Goal: Complete application form

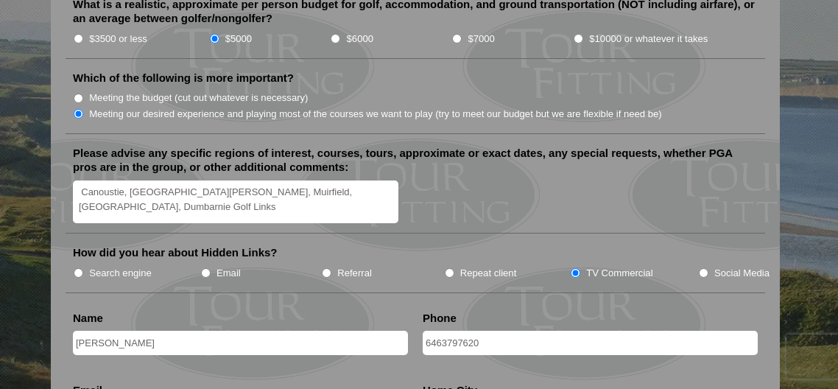
scroll to position [1915, 0]
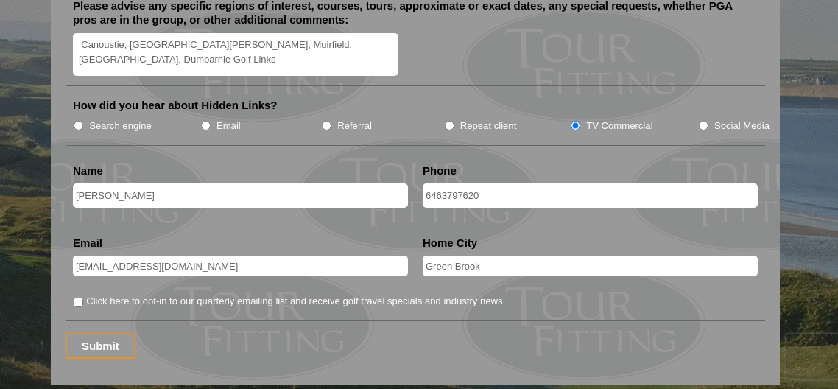
drag, startPoint x: 427, startPoint y: 166, endPoint x: 473, endPoint y: 182, distance: 48.9
click at [427, 183] on input "6463797620" at bounding box center [590, 195] width 335 height 24
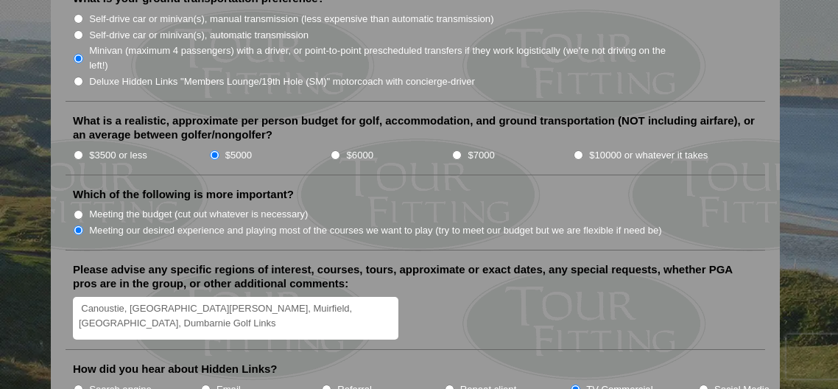
scroll to position [1842, 0]
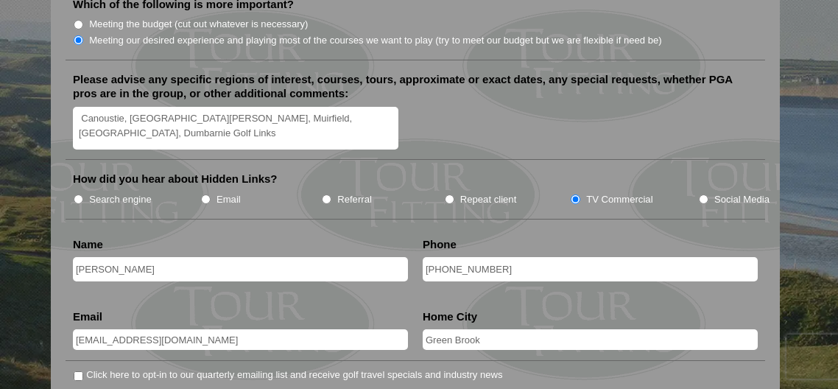
type input "[PHONE_NUMBER]"
click at [498, 329] on input "Green Brook" at bounding box center [590, 339] width 335 height 21
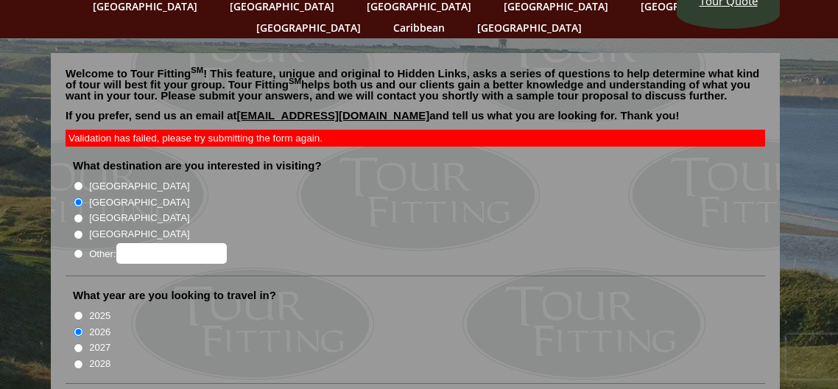
scroll to position [74, 0]
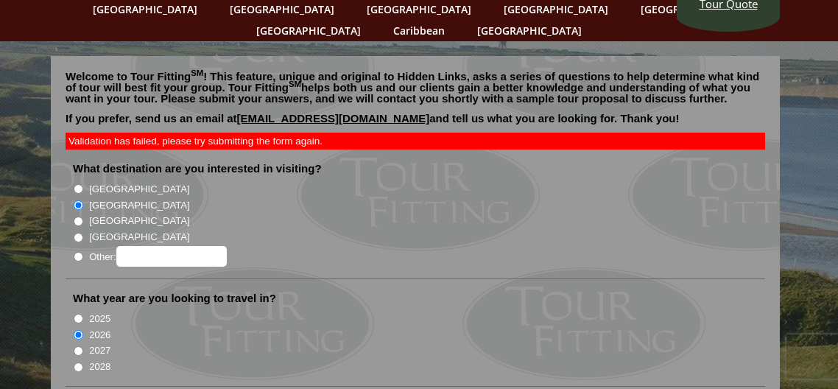
type input "[GEOGRAPHIC_DATA], [GEOGRAPHIC_DATA]"
click at [81, 346] on input "2027" at bounding box center [79, 351] width 10 height 10
radio input "true"
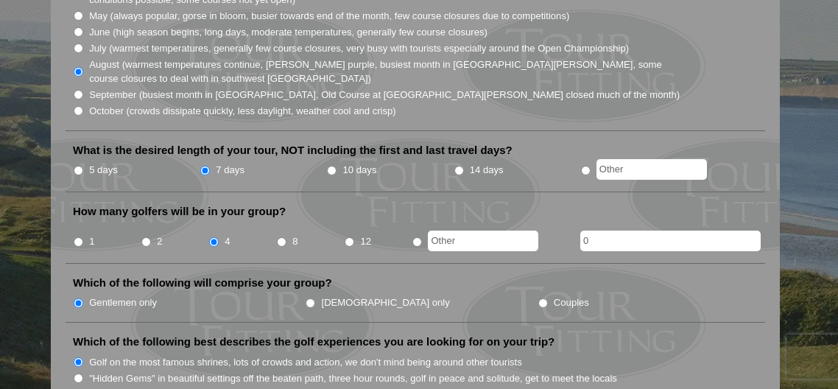
scroll to position [516, 0]
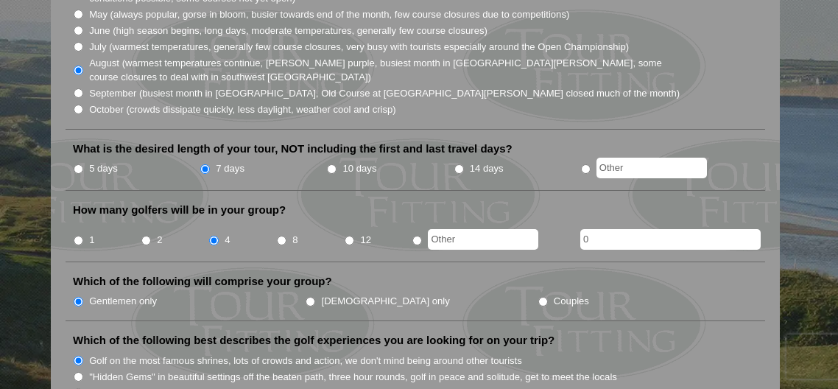
click at [611, 229] on input "0" at bounding box center [671, 239] width 180 height 21
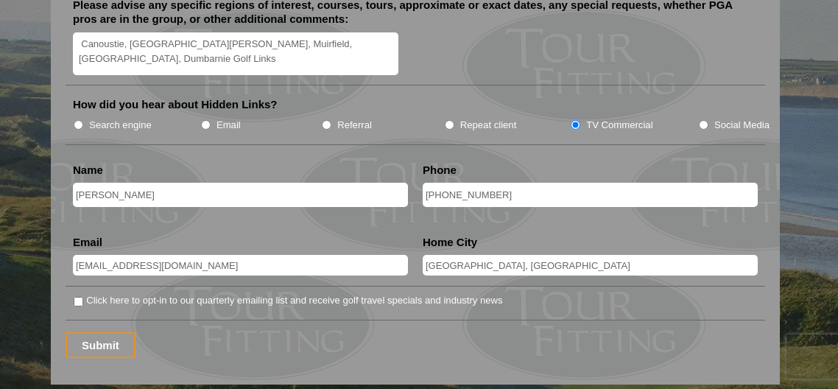
scroll to position [1989, 0]
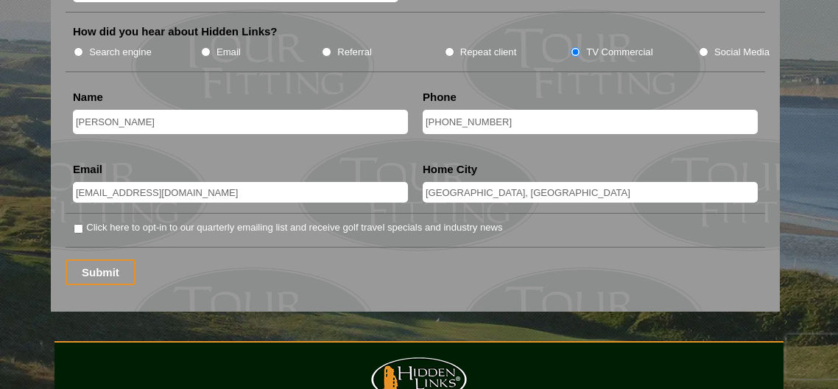
click at [78, 224] on input "Click here to opt-in to our quarterly emailing list and receive golf travel spe…" at bounding box center [79, 229] width 10 height 10
checkbox input "true"
click at [110, 259] on input "Submit" at bounding box center [101, 272] width 70 height 26
